Goal: Navigation & Orientation: Find specific page/section

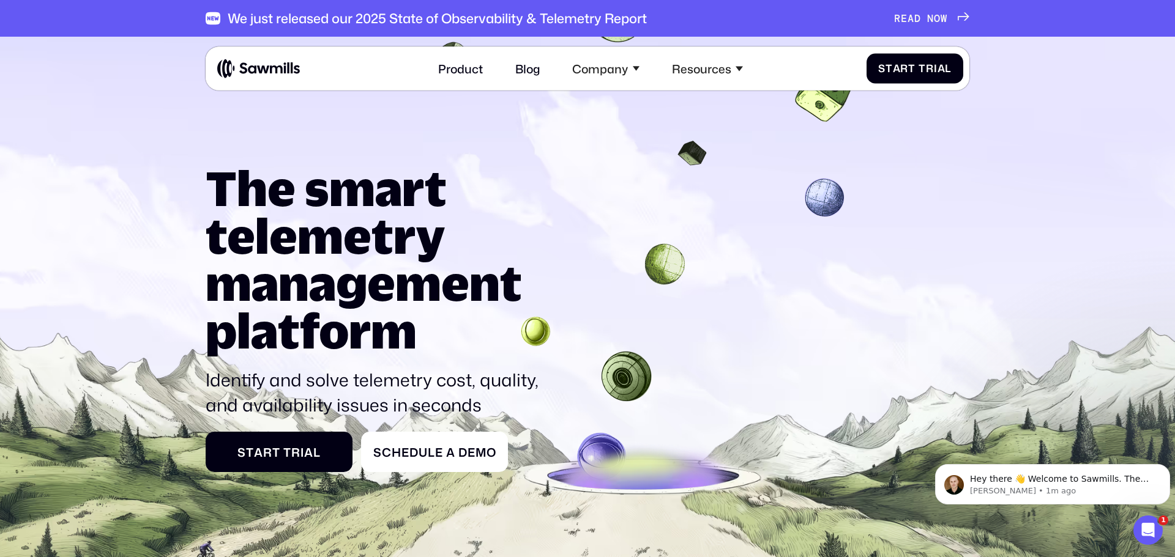
click at [1047, 277] on icon at bounding box center [587, 354] width 1175 height 652
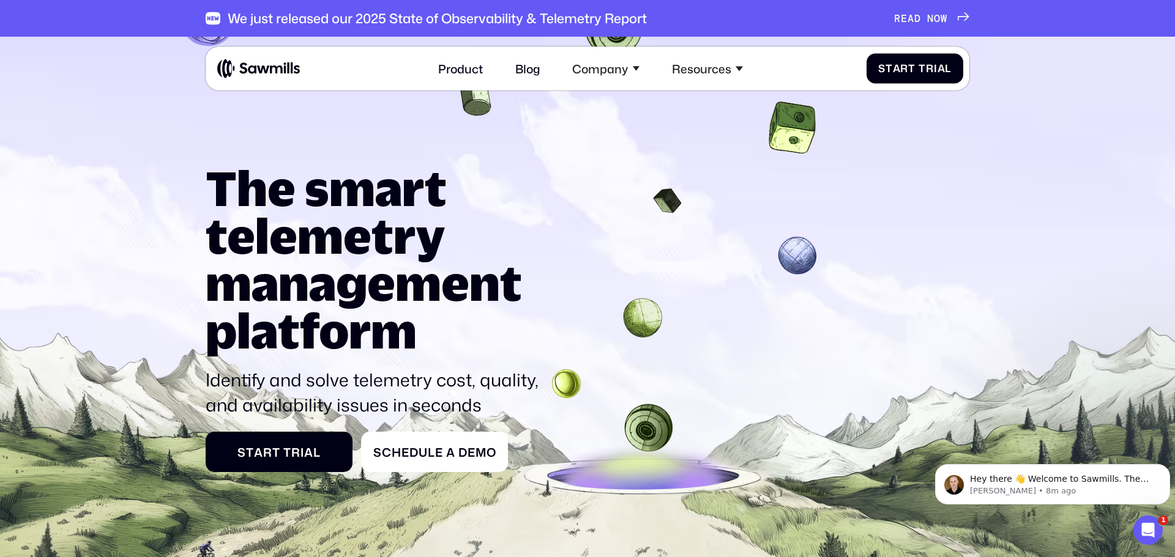
click at [112, 106] on icon at bounding box center [587, 354] width 1175 height 652
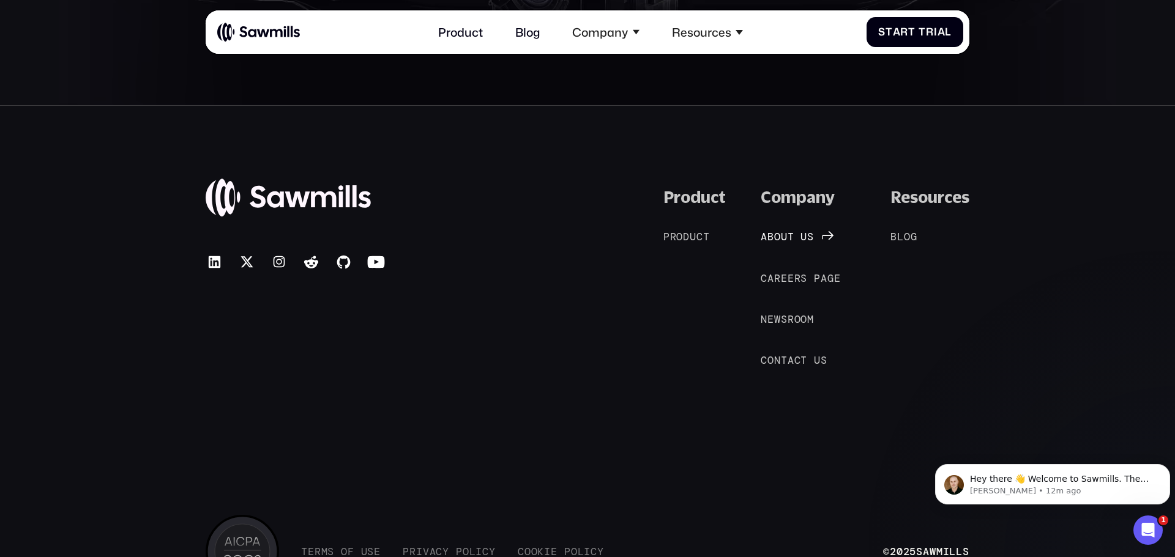
scroll to position [6602, 0]
click at [688, 236] on span "d" at bounding box center [686, 237] width 7 height 12
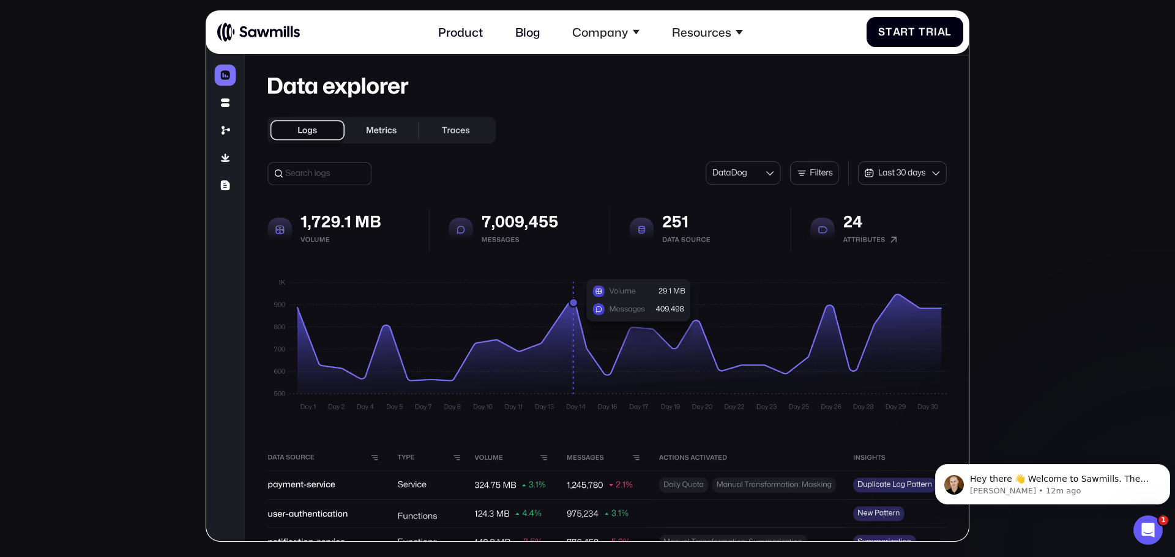
scroll to position [385, 0]
